Goal: Find contact information: Find contact information

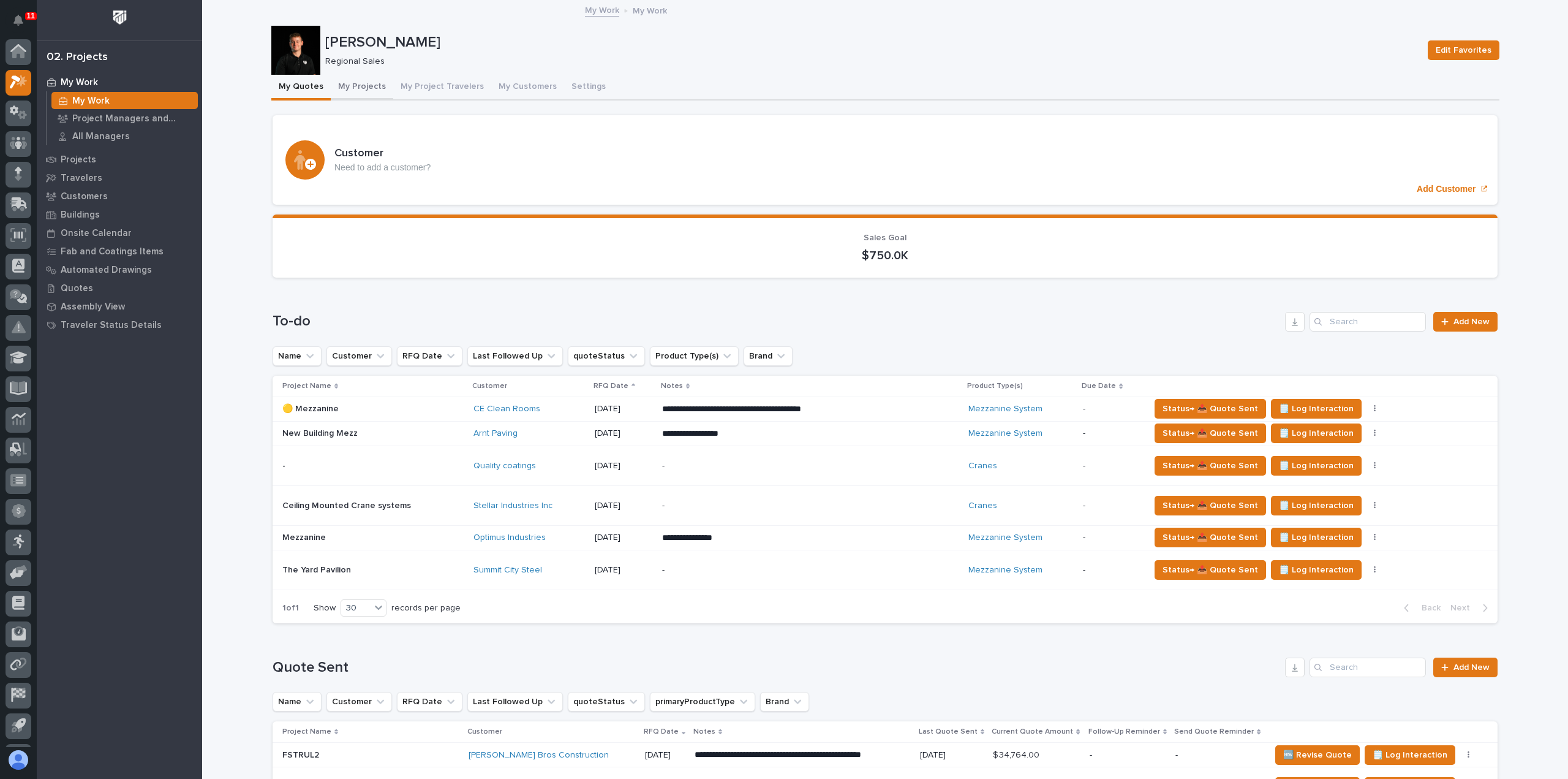
click at [360, 90] on button "My Projects" at bounding box center [362, 87] width 62 height 26
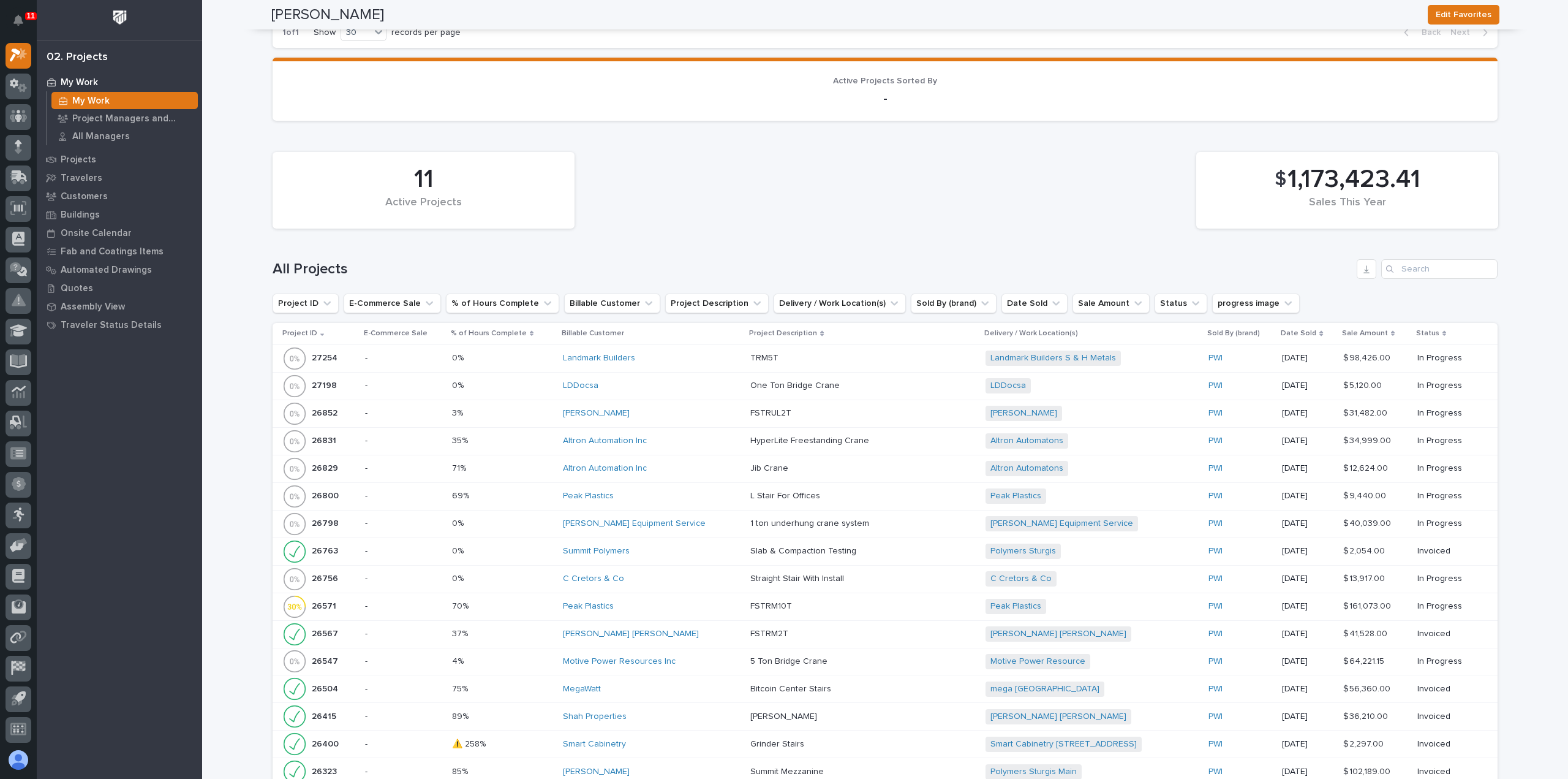
scroll to position [858, 0]
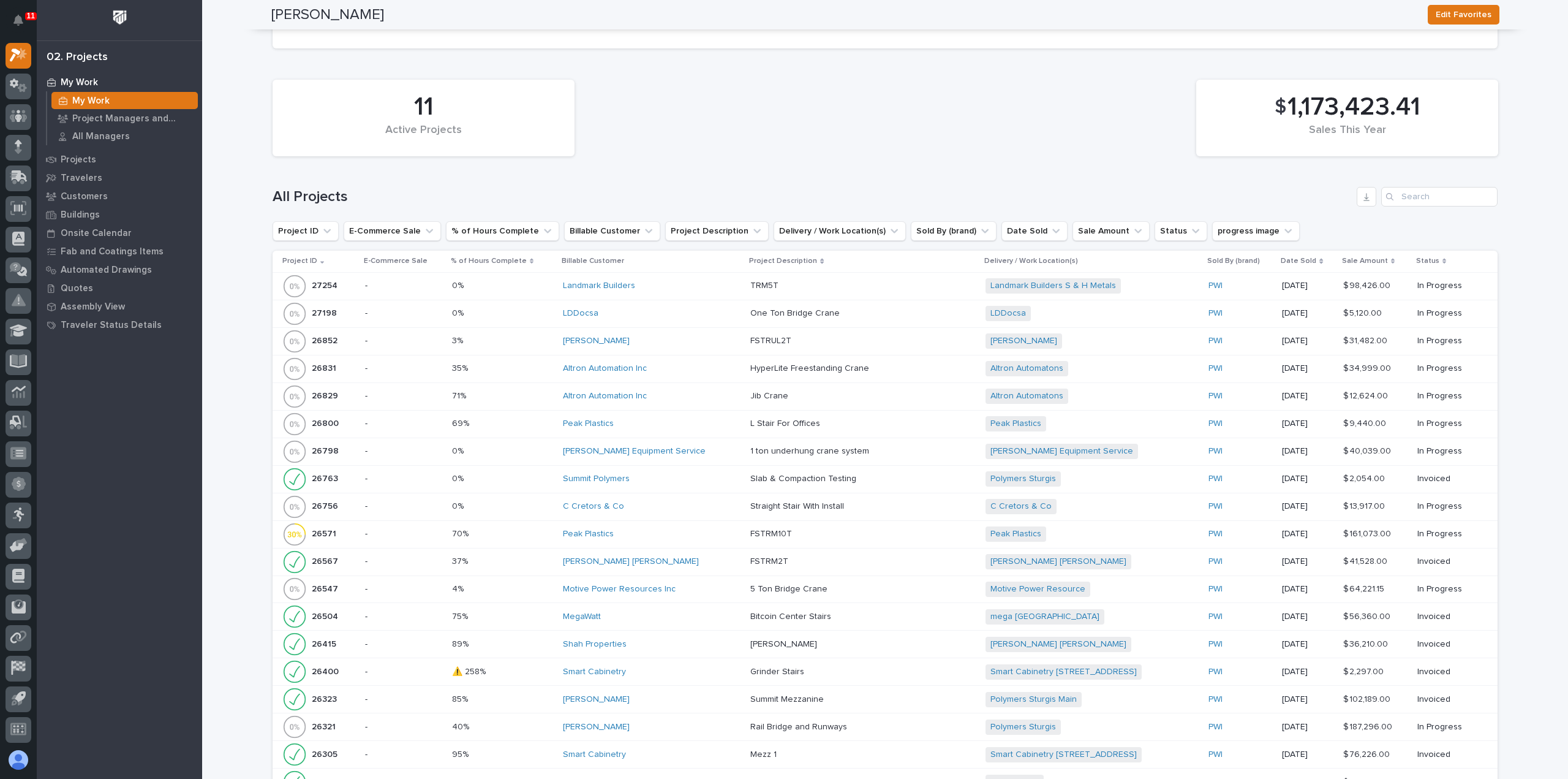
click at [658, 371] on div "Altron Automation Inc" at bounding box center [652, 368] width 178 height 20
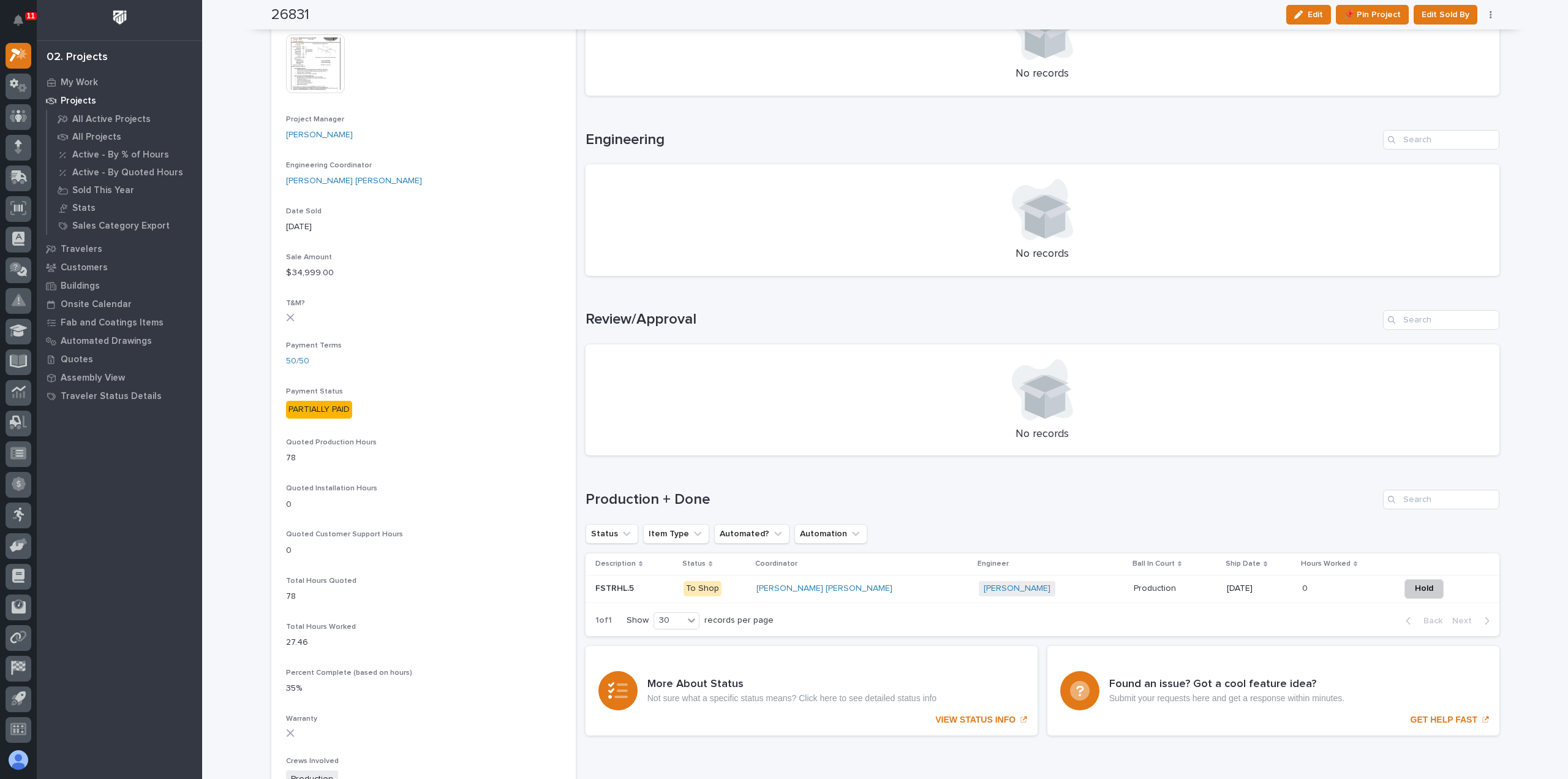
scroll to position [429, 0]
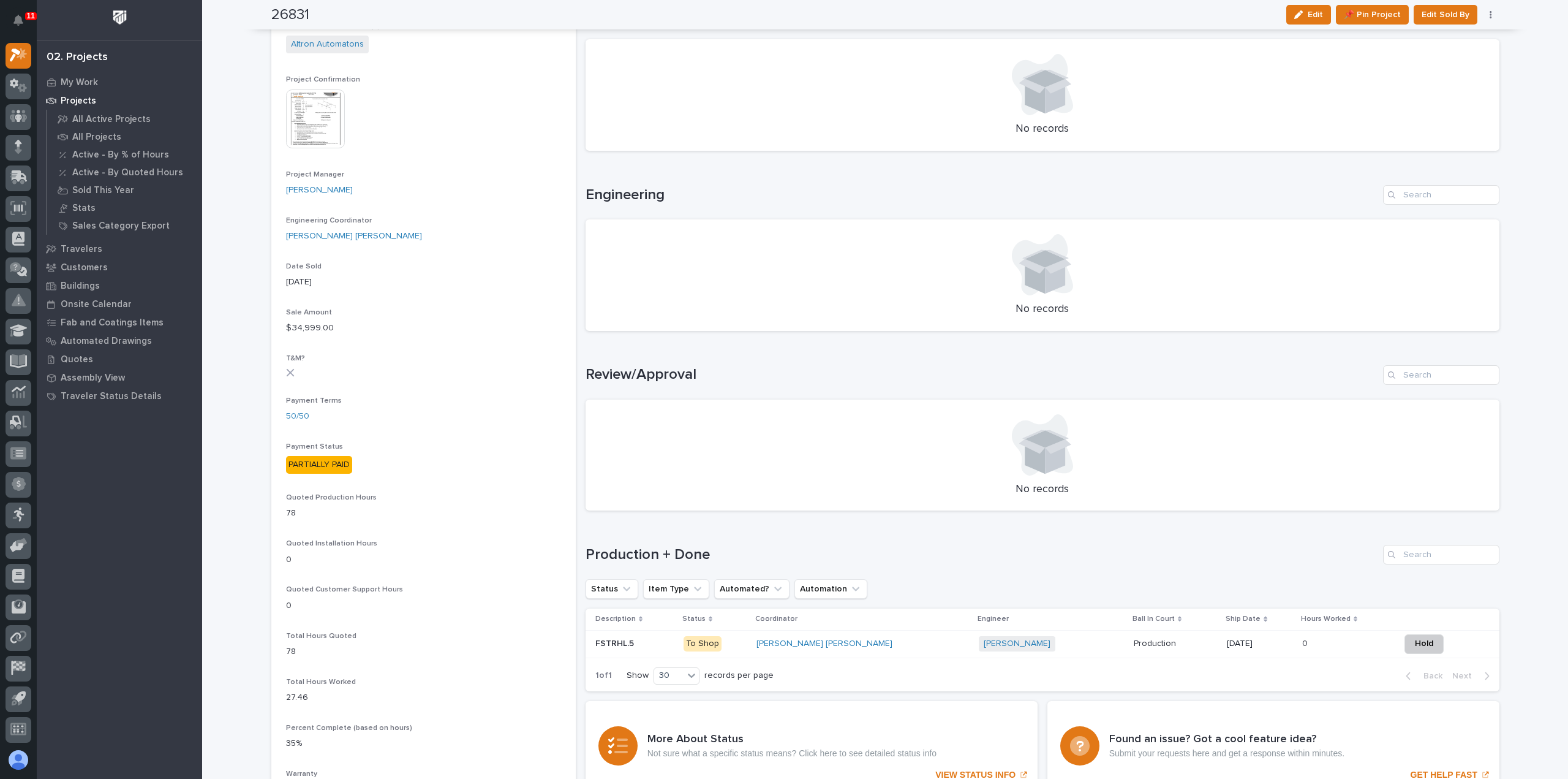
click at [991, 645] on div "[PERSON_NAME] + 0" at bounding box center [1051, 644] width 145 height 15
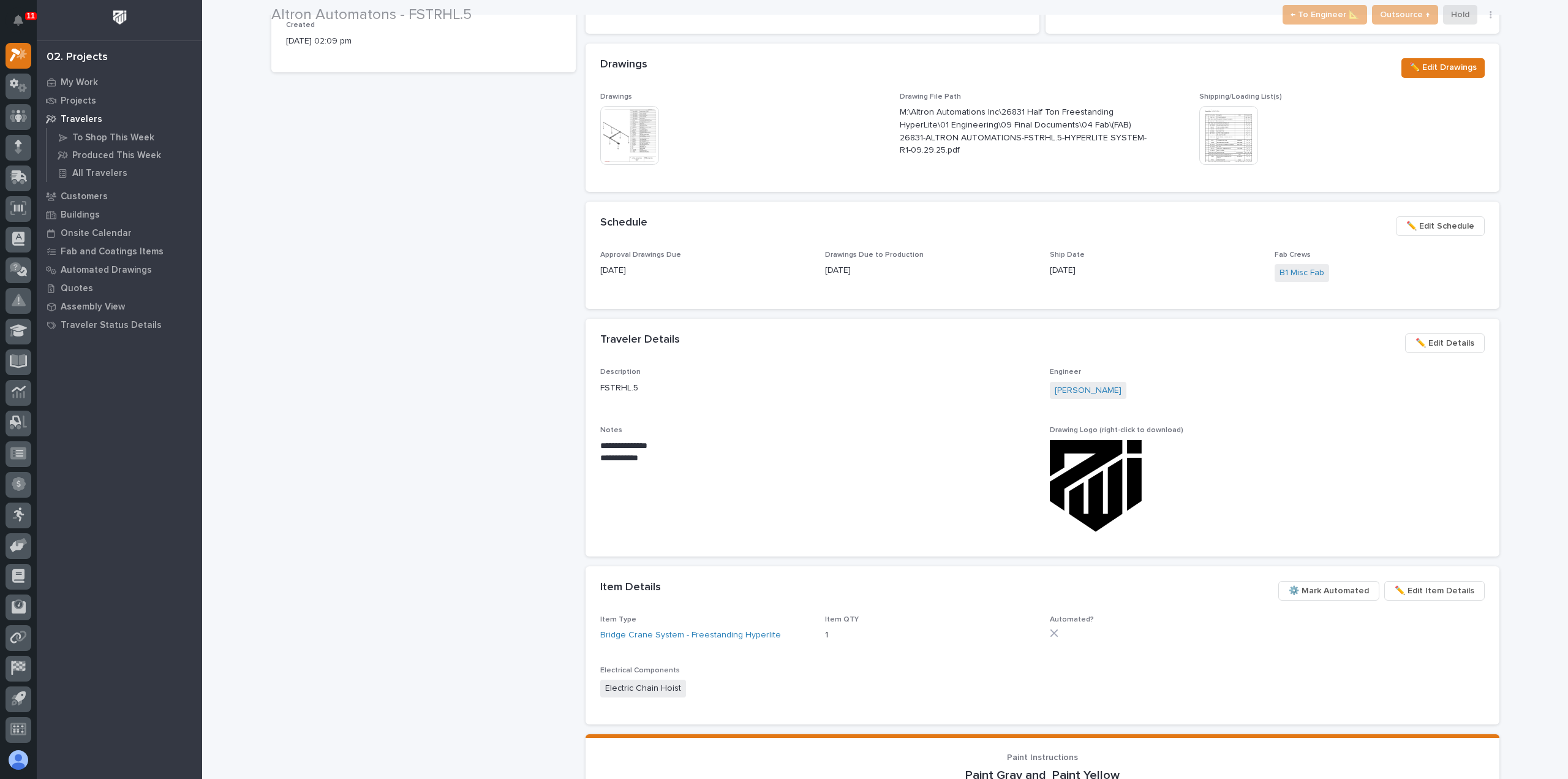
scroll to position [429, 0]
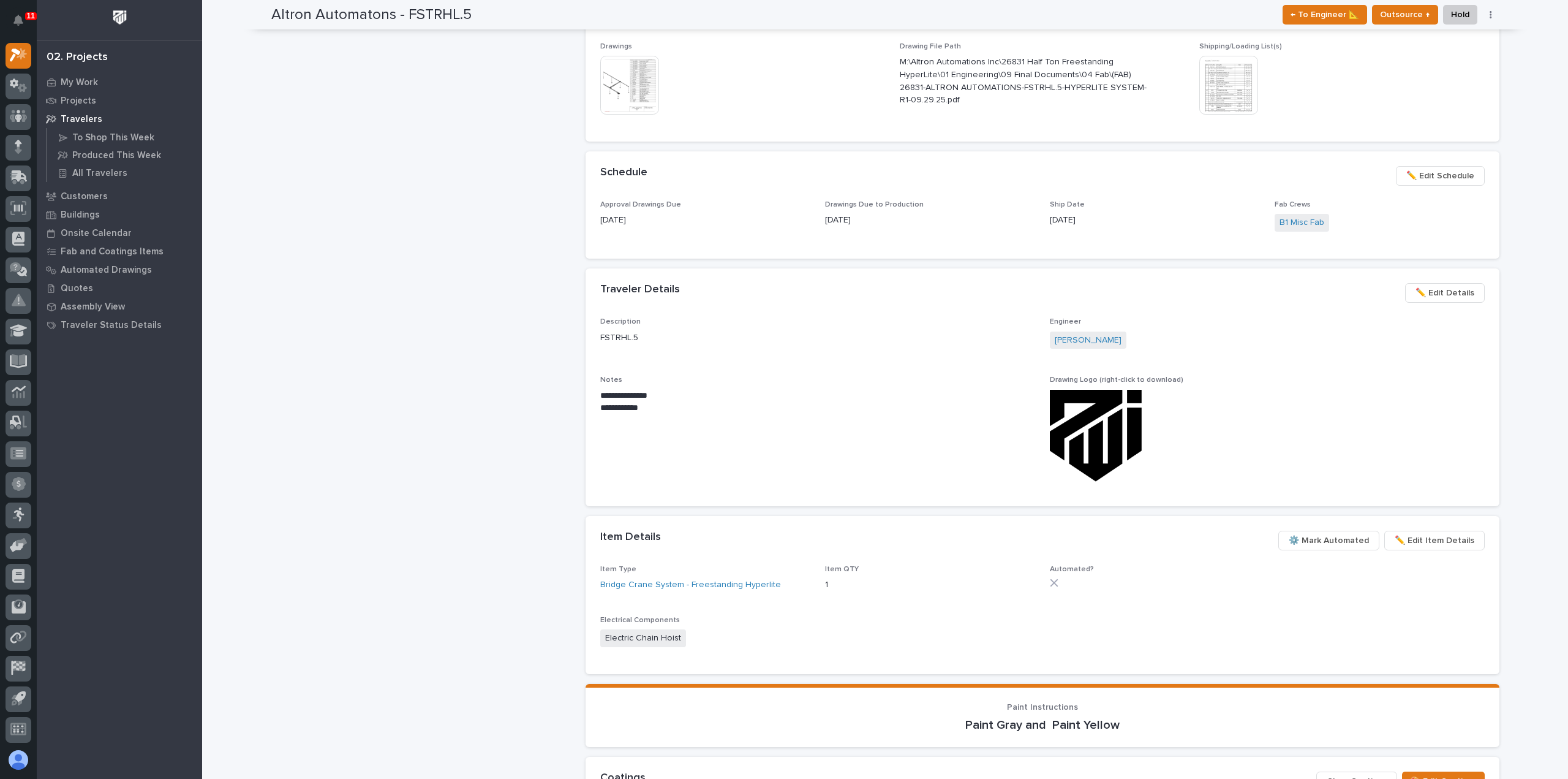
click at [1434, 177] on span "✏️ Edit Schedule" at bounding box center [1440, 175] width 68 height 14
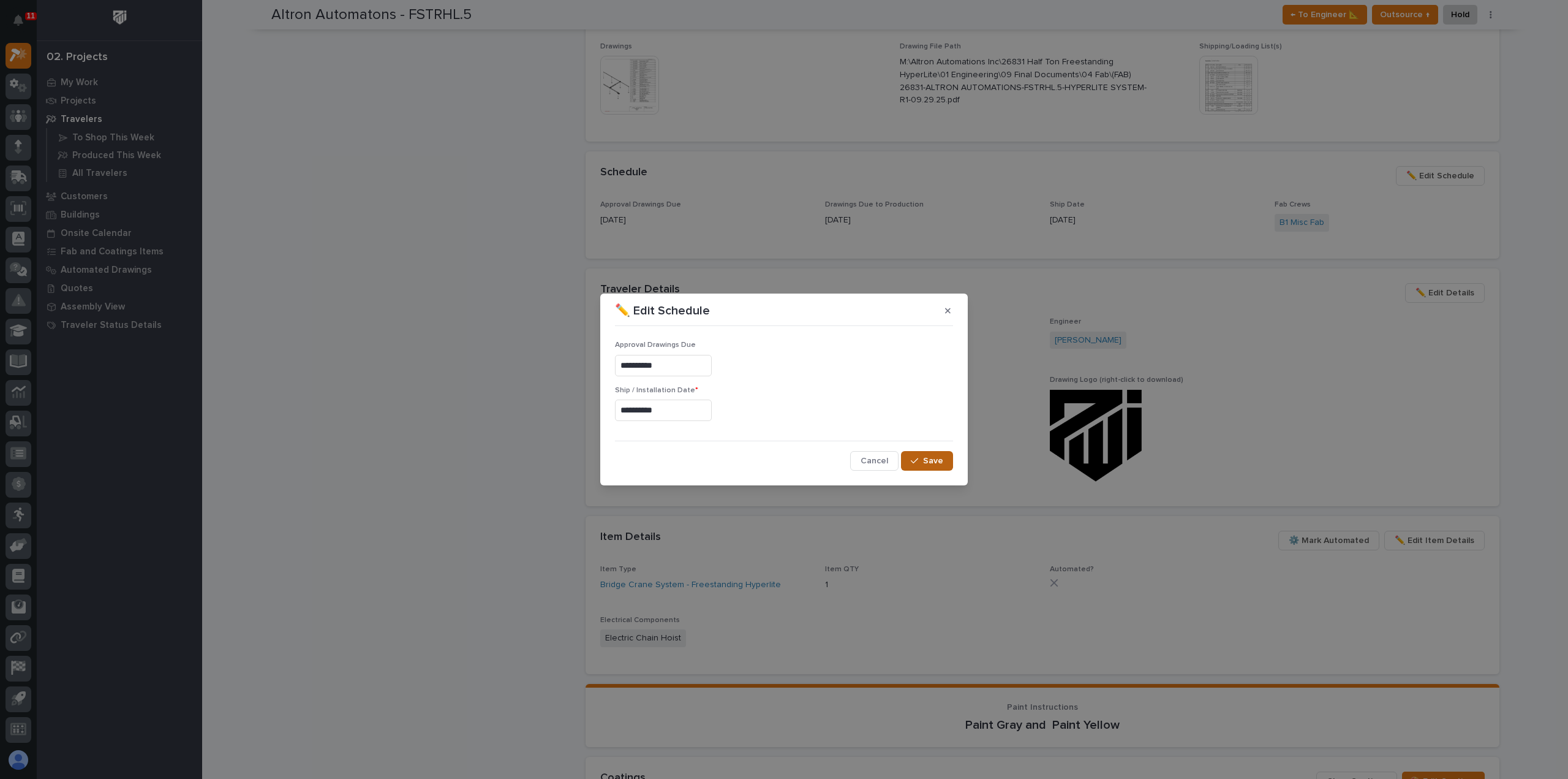
click at [922, 462] on div "button" at bounding box center [917, 460] width 12 height 8
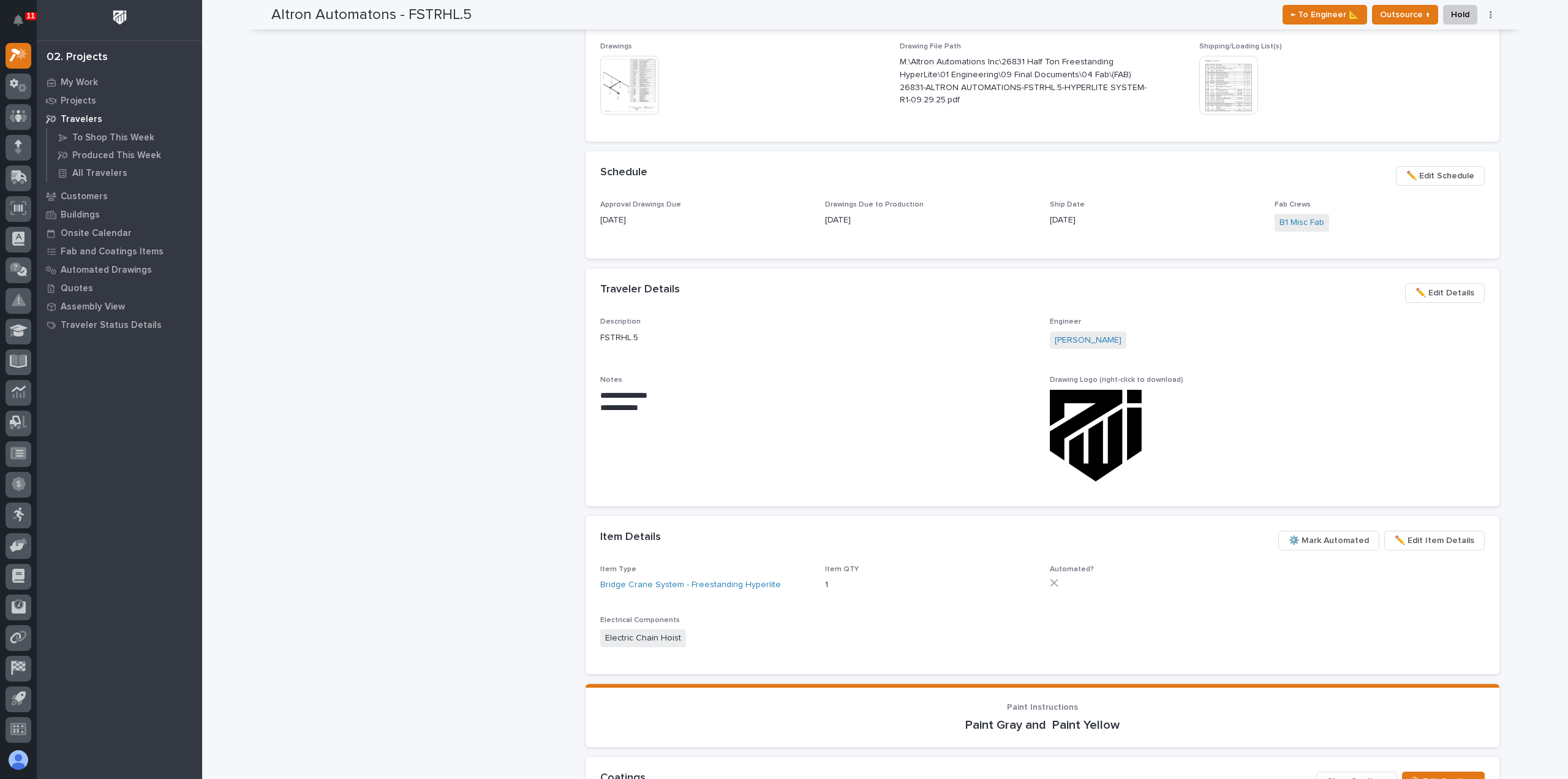
scroll to position [0, 0]
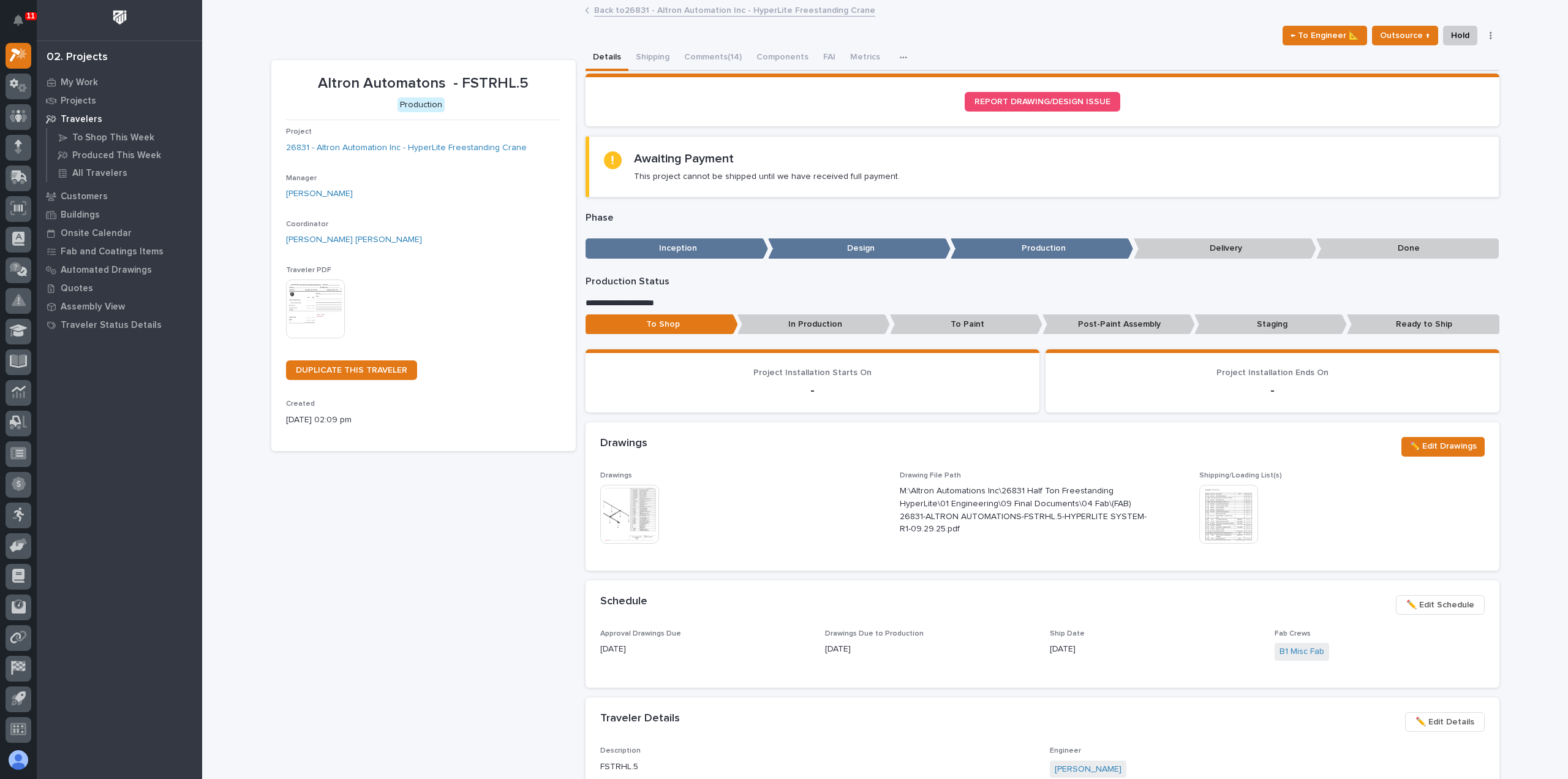
click at [703, 8] on link "Back to 26831 - Altron Automation Inc - HyperLite Freestanding Crane" at bounding box center [735, 9] width 281 height 14
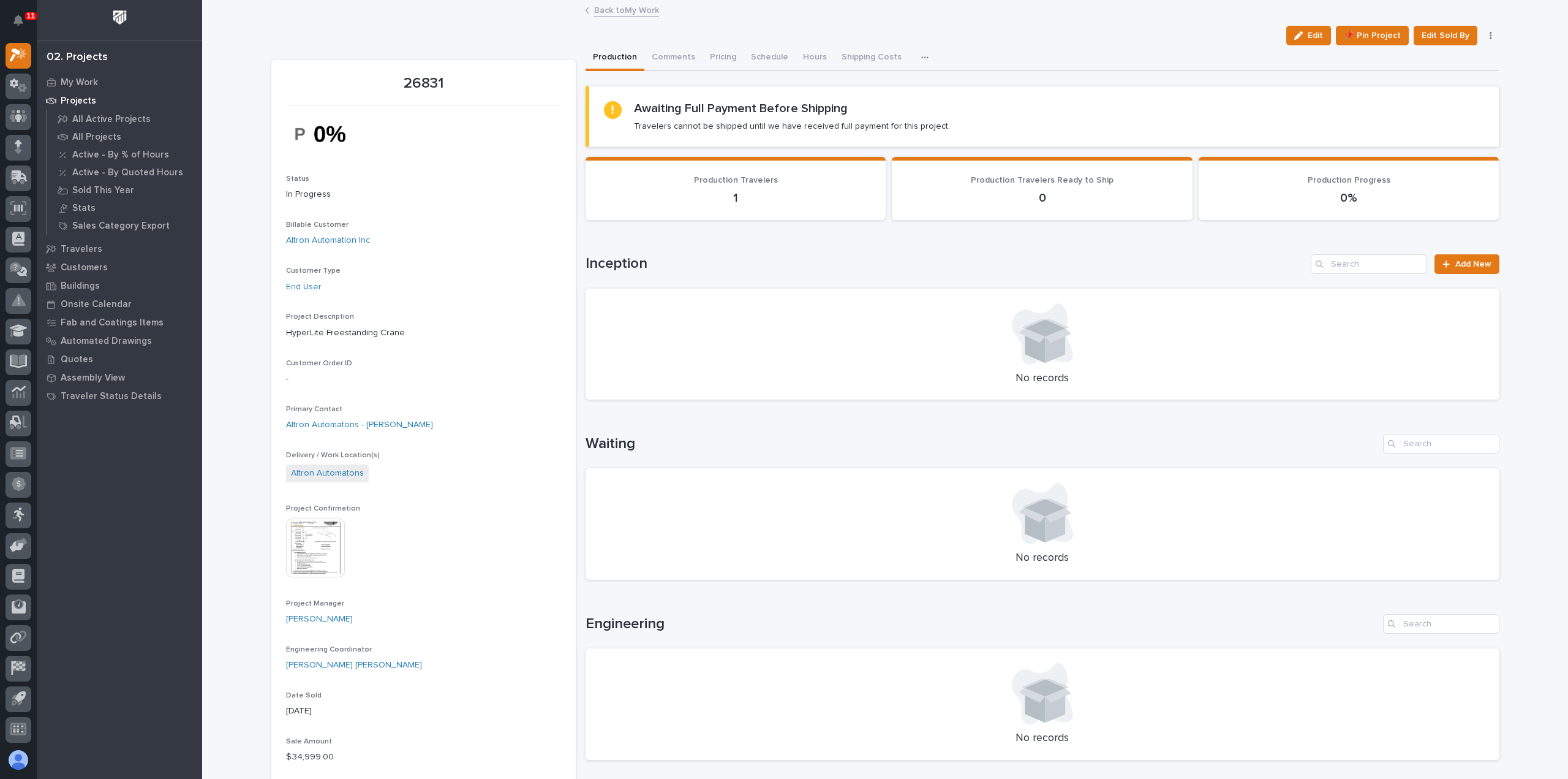
click at [628, 5] on link "Back to My Work" at bounding box center [627, 9] width 65 height 14
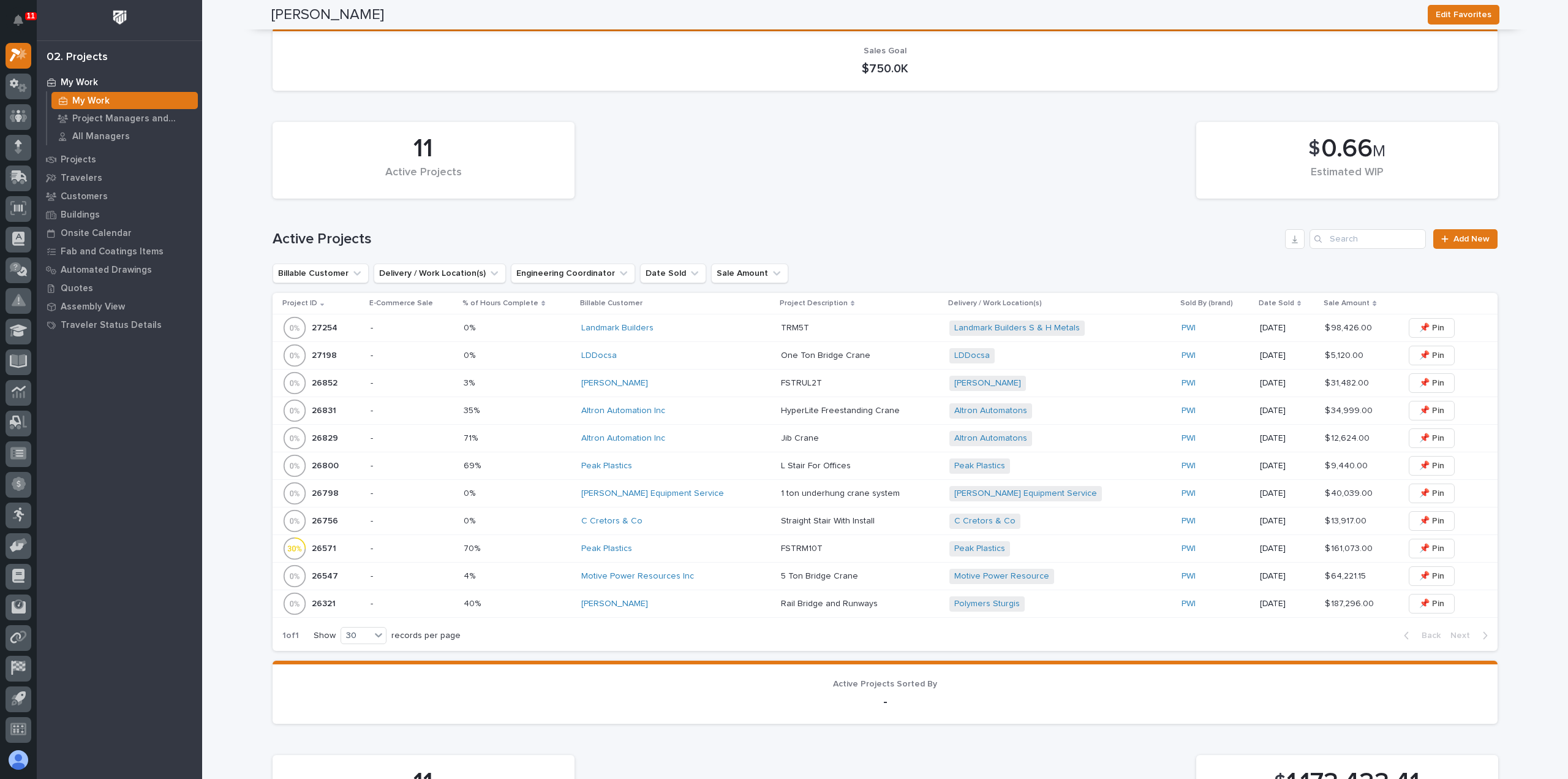
scroll to position [184, 0]
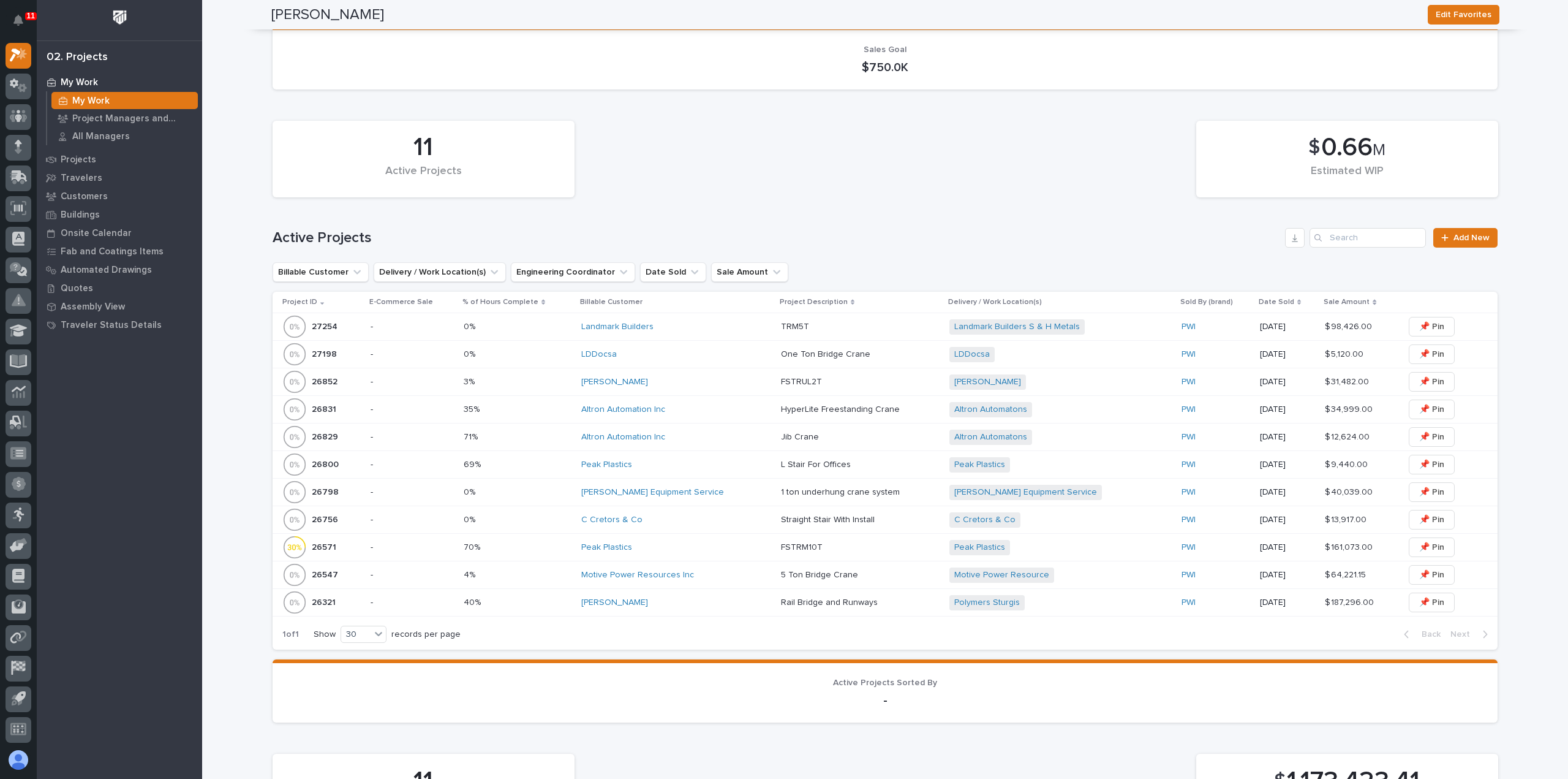
click at [745, 431] on td "Altron Automation Inc" at bounding box center [675, 437] width 200 height 27
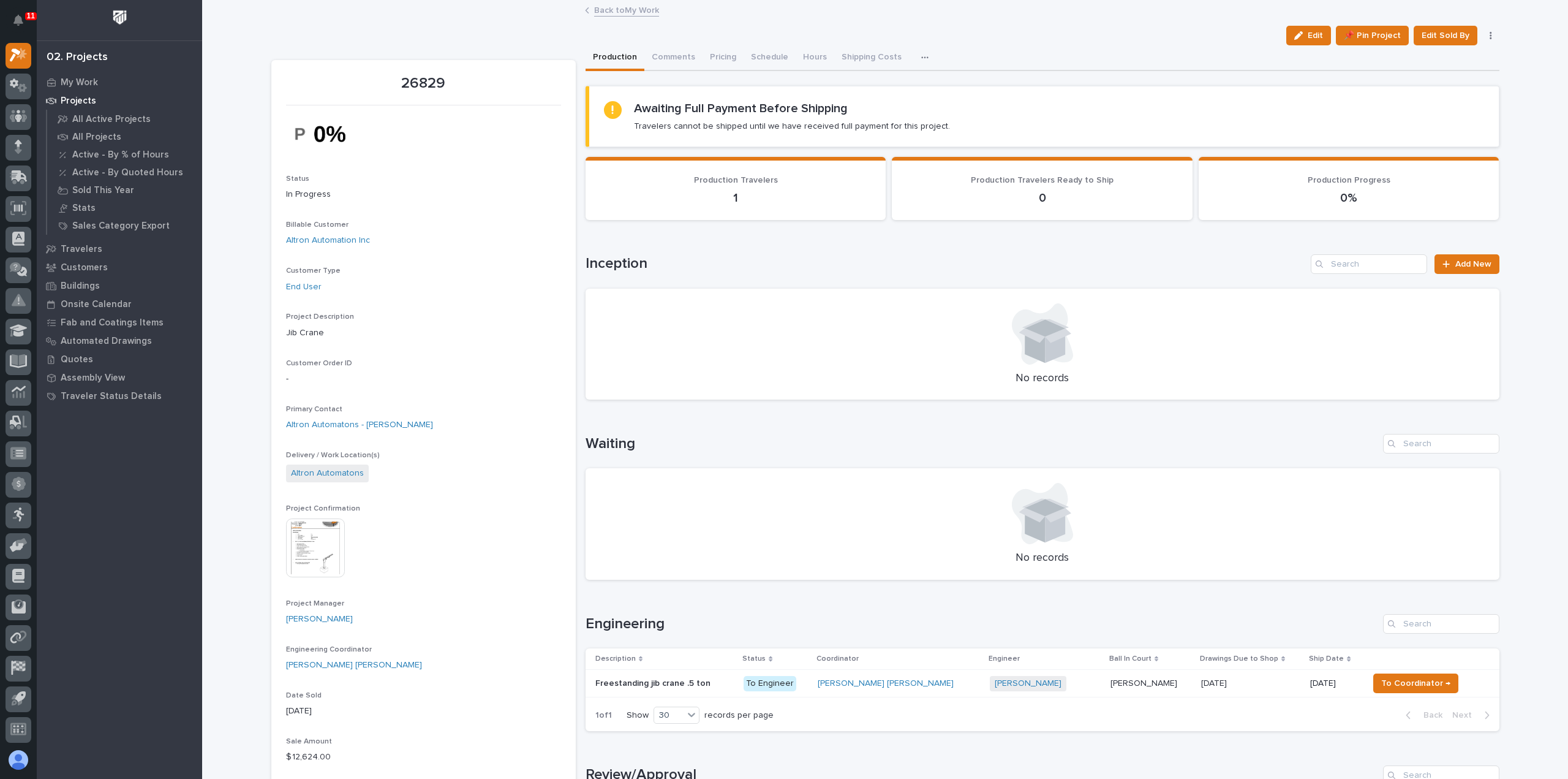
click at [616, 11] on link "Back to My Work" at bounding box center [627, 9] width 65 height 14
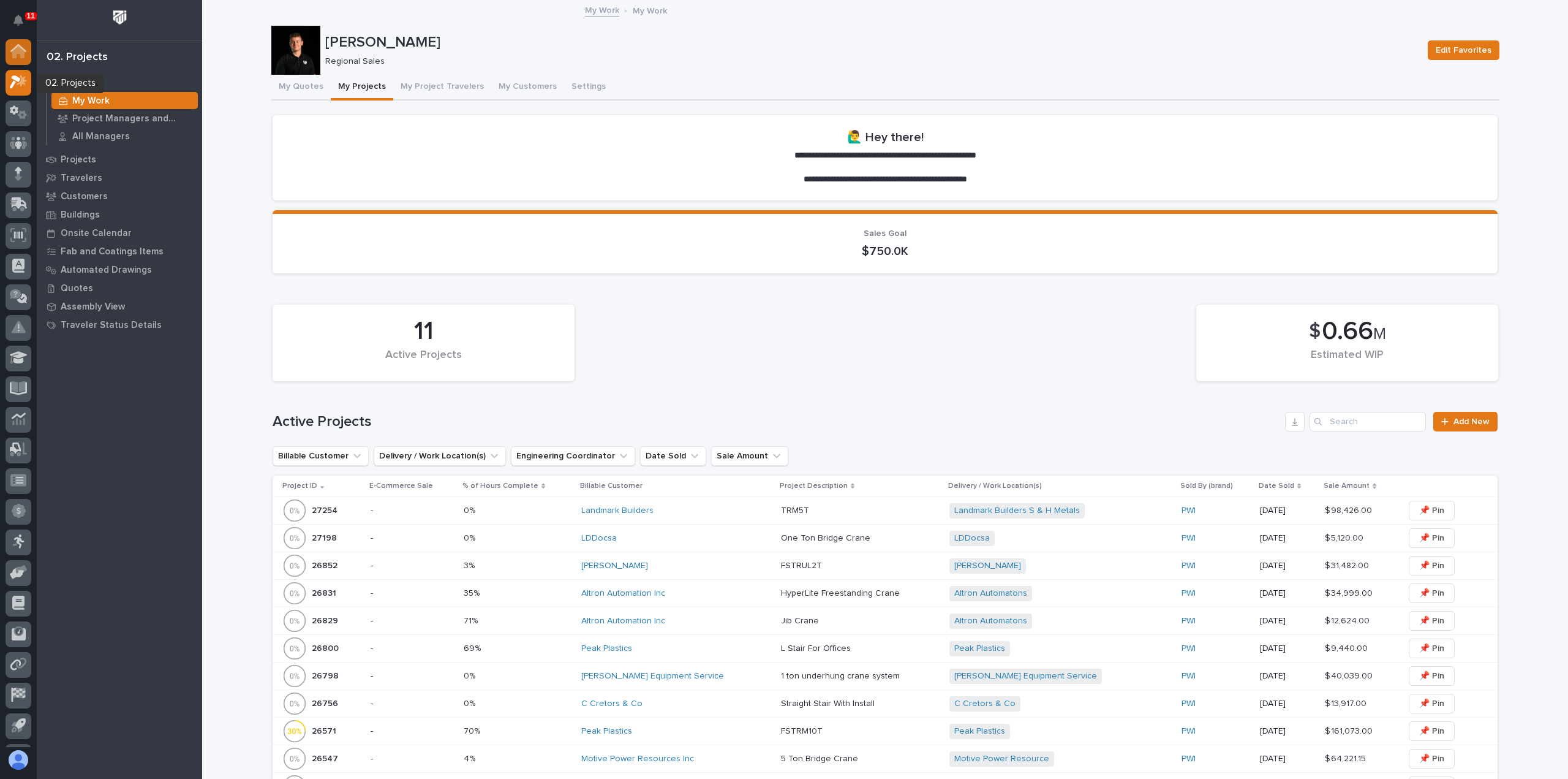
click at [17, 52] on icon at bounding box center [18, 52] width 12 height 12
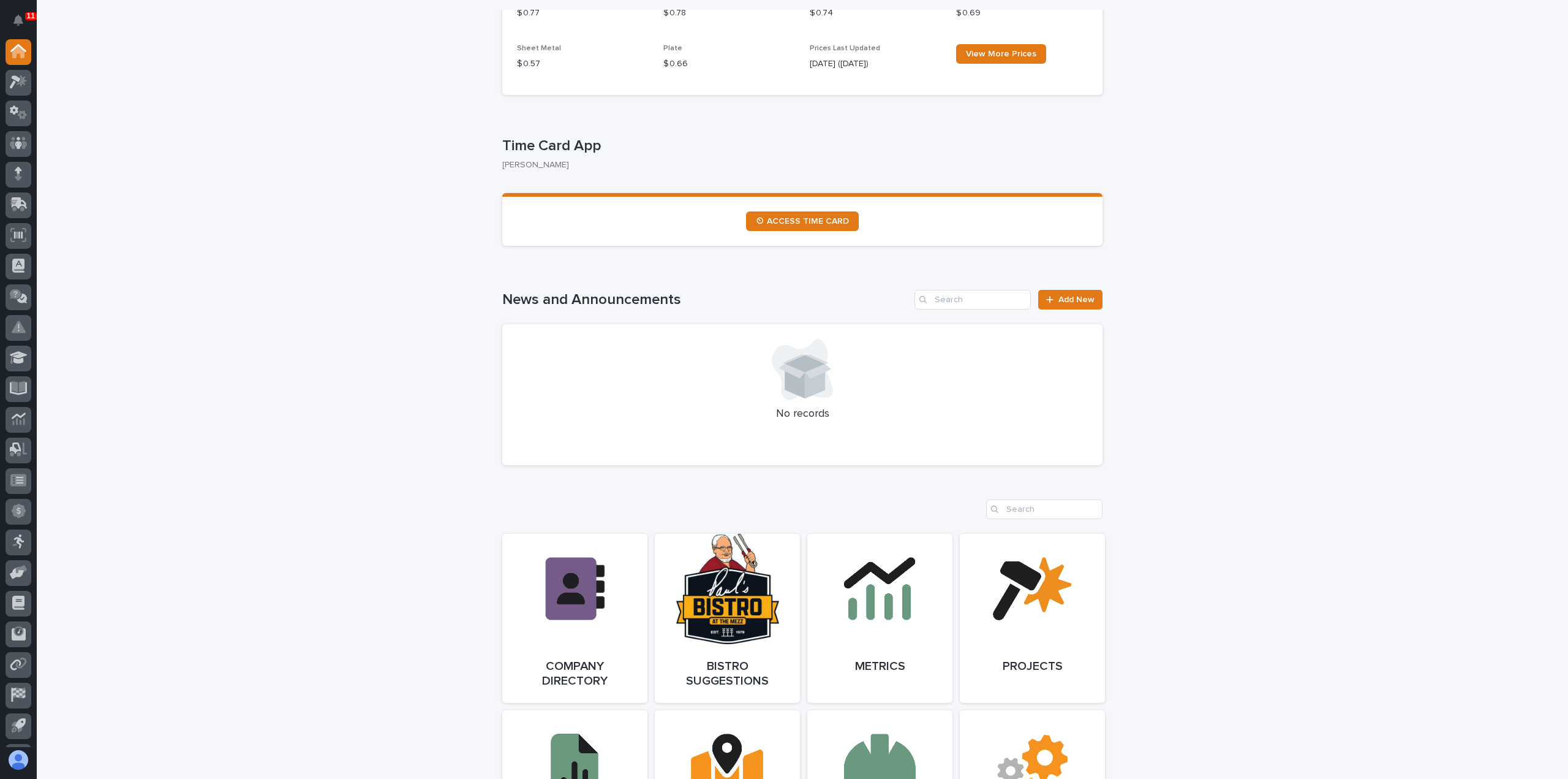
scroll to position [613, 0]
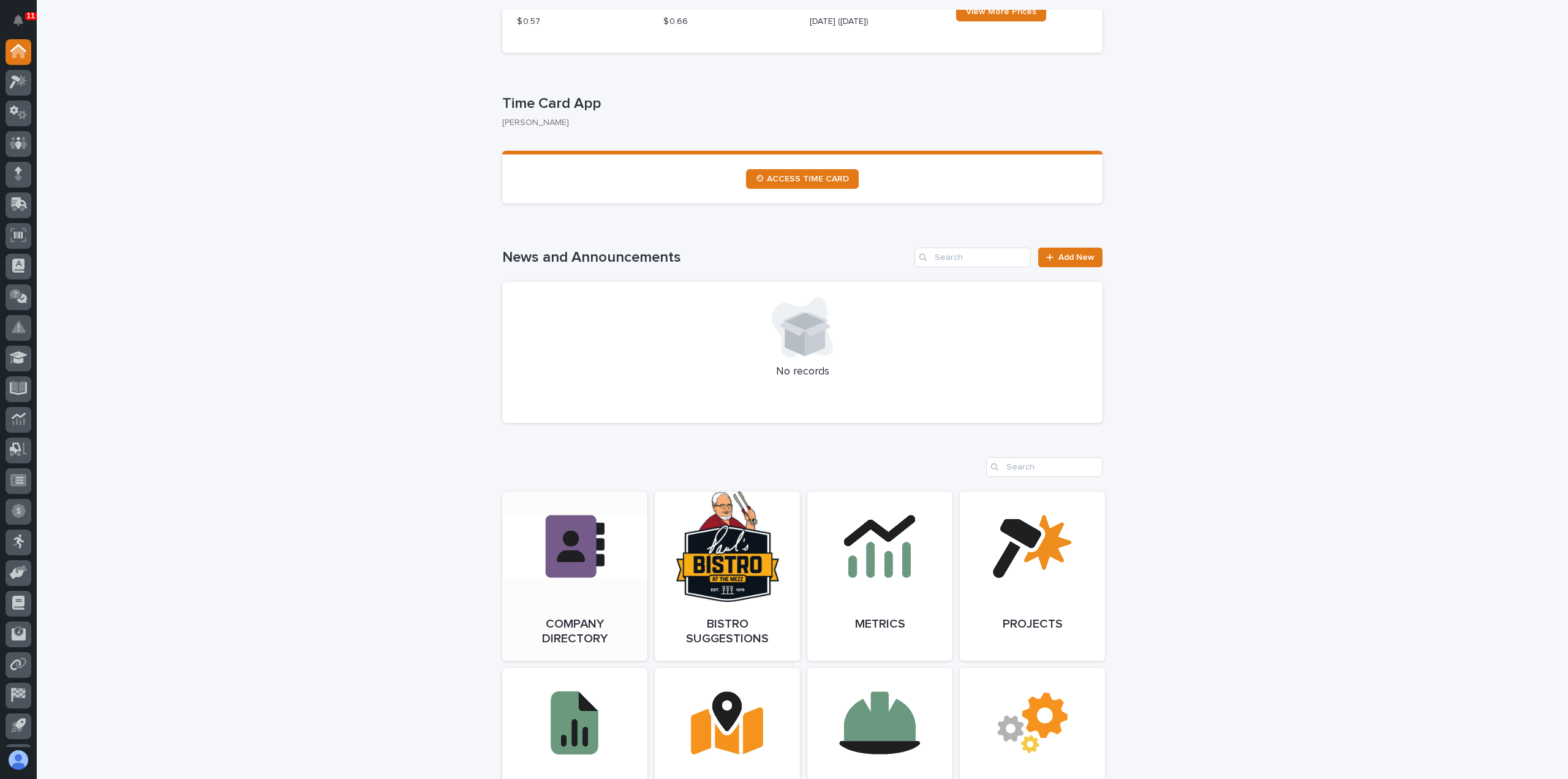
click at [571, 516] on link "Open Link" at bounding box center [575, 576] width 145 height 169
click at [20, 87] on icon at bounding box center [18, 81] width 17 height 14
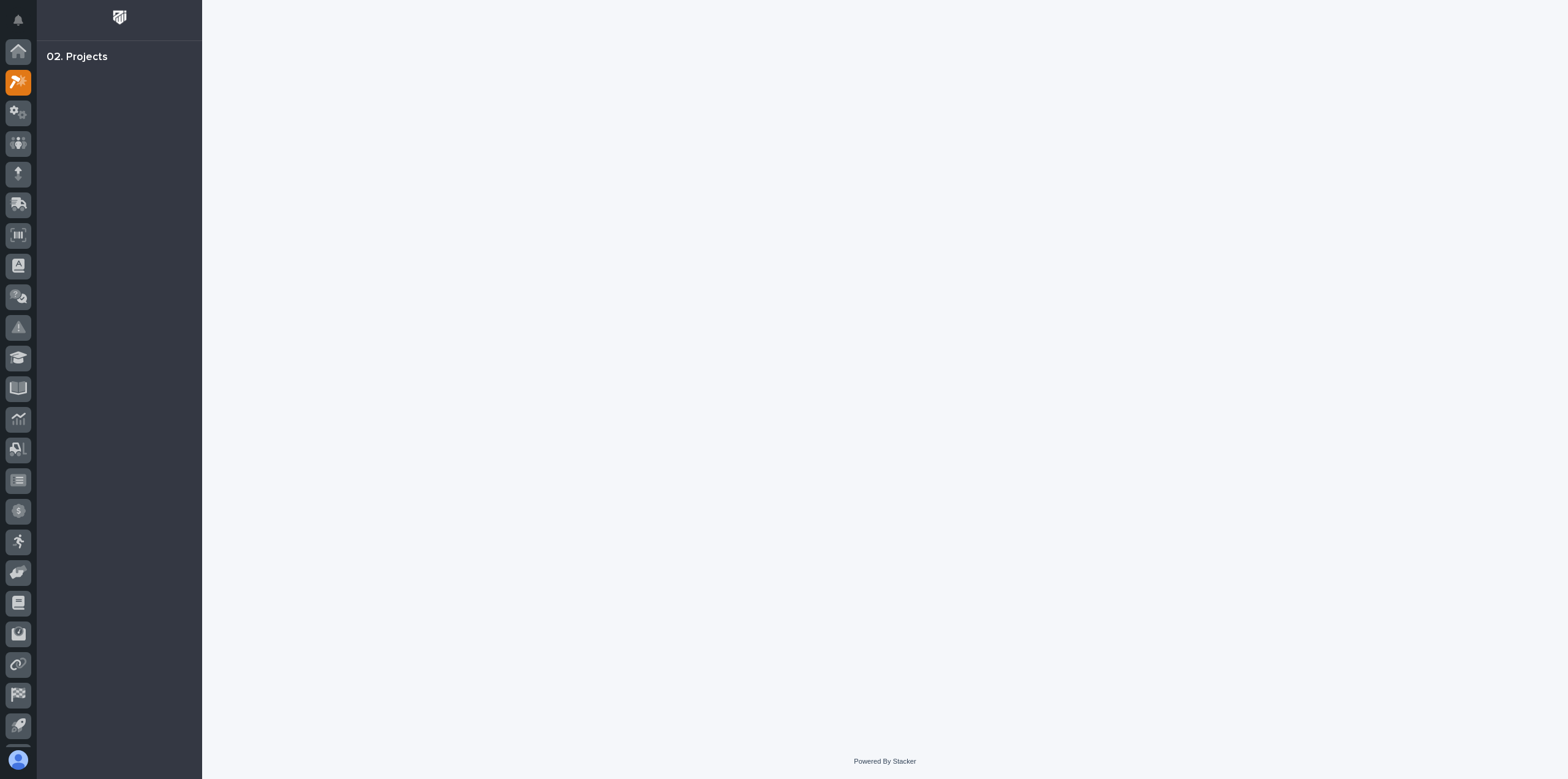
scroll to position [27, 0]
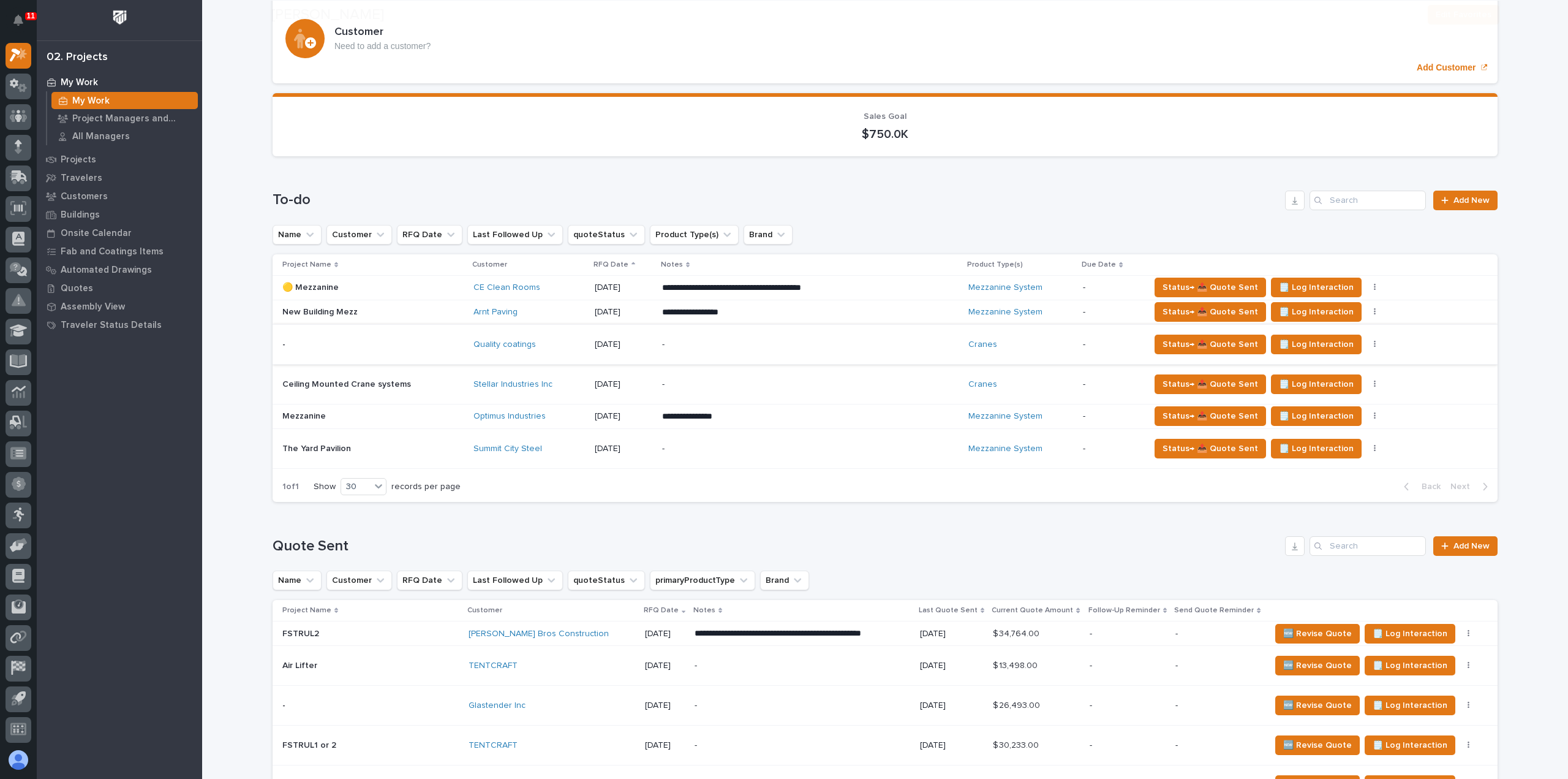
scroll to position [122, 0]
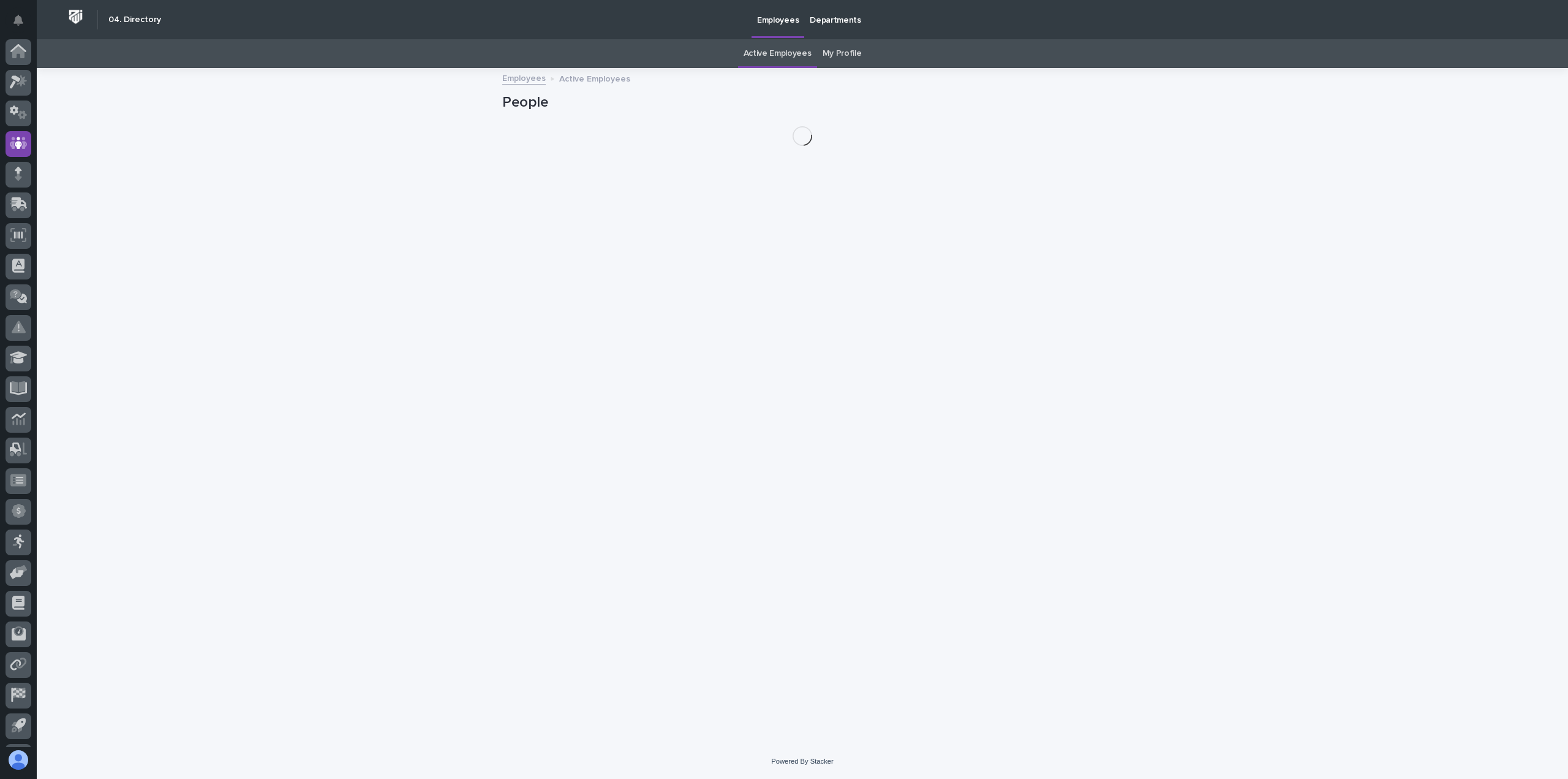
scroll to position [27, 0]
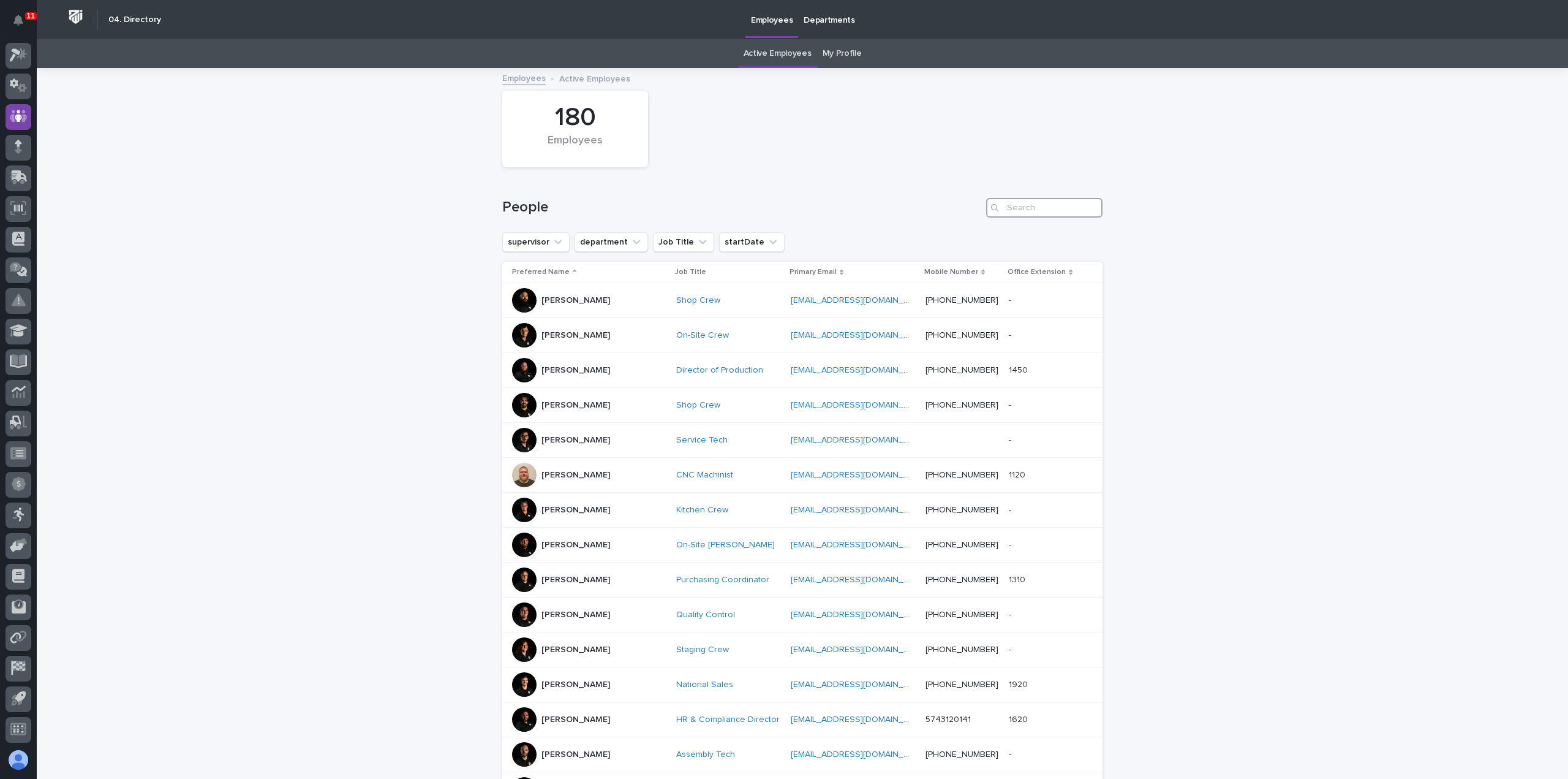
click at [1023, 201] on input "Search" at bounding box center [1044, 208] width 116 height 20
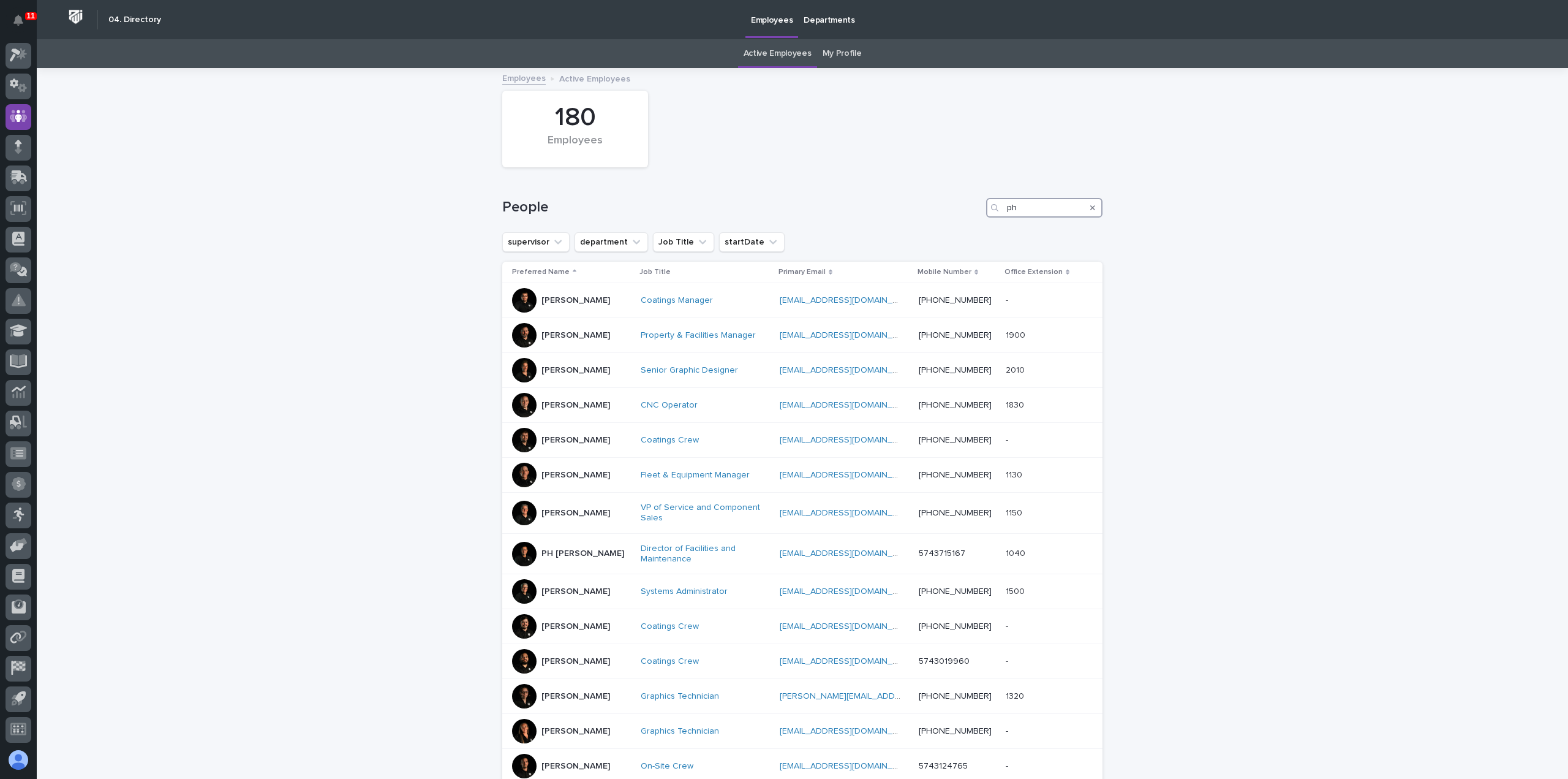
type input "p"
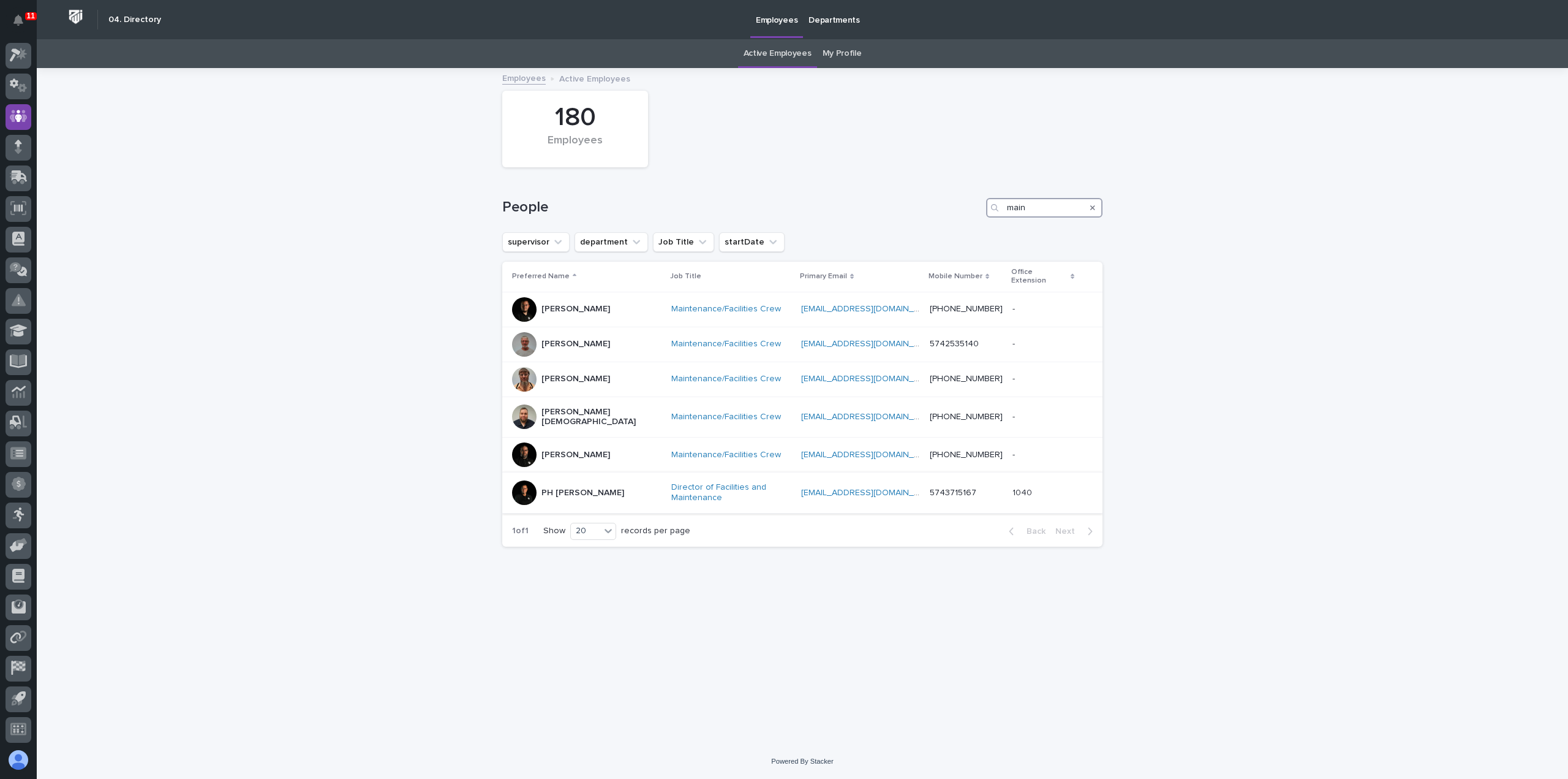
type input "main"
click at [590, 481] on div "PH Helmuth" at bounding box center [587, 493] width 150 height 24
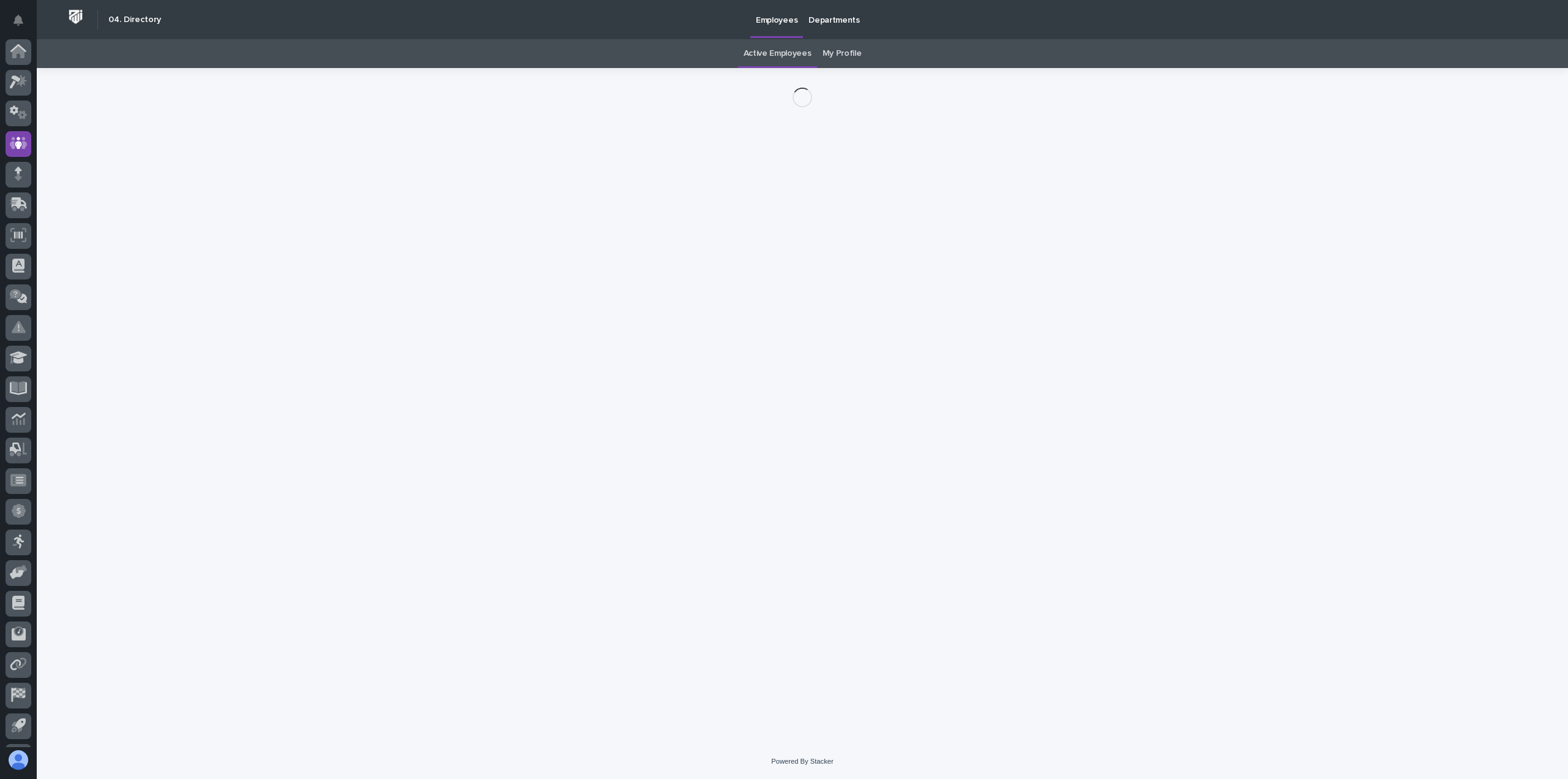
scroll to position [27, 0]
